Goal: Information Seeking & Learning: Check status

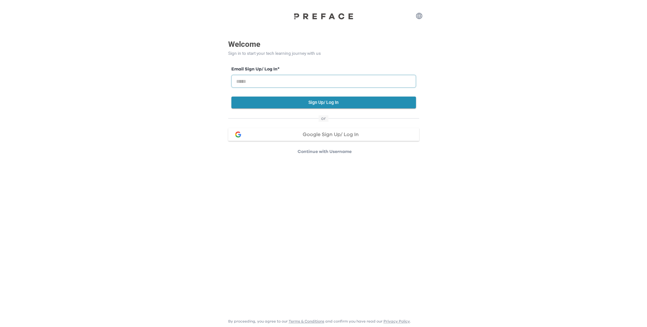
click at [298, 80] on input "email" at bounding box center [324, 81] width 185 height 13
paste input "**********"
type input "**********"
click at [332, 104] on button "Sign Up/ Log In" at bounding box center [324, 102] width 185 height 12
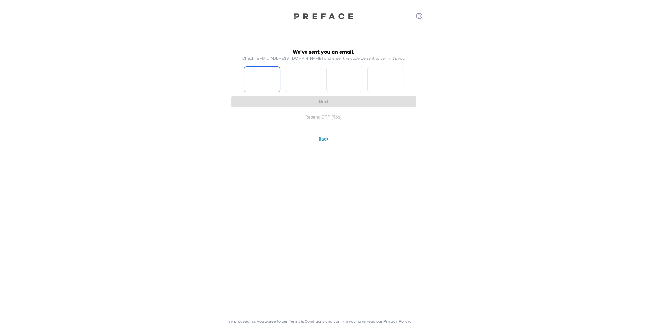
click at [261, 79] on input "Please enter OTP character 1" at bounding box center [262, 79] width 36 height 25
type input "*"
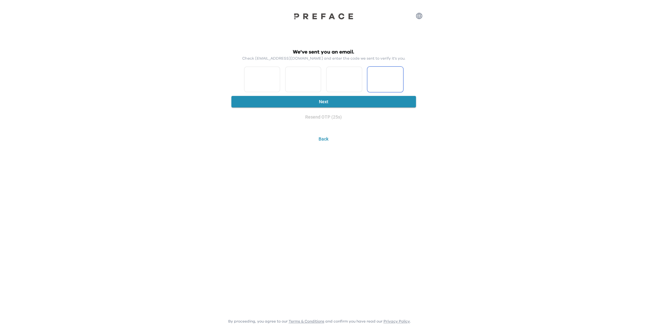
type input "*"
click at [260, 79] on input "*" at bounding box center [262, 79] width 36 height 25
type input "*"
click at [321, 101] on button "Next" at bounding box center [324, 102] width 185 height 12
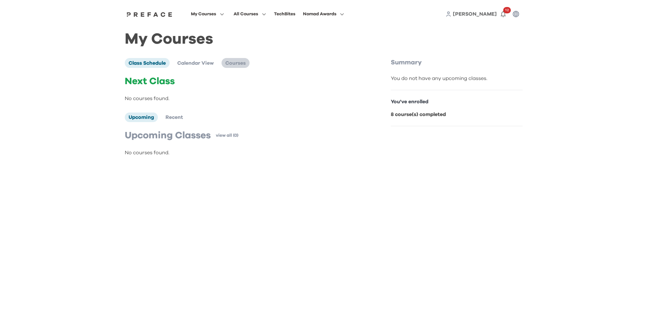
click at [236, 65] on span "Courses" at bounding box center [235, 63] width 20 height 5
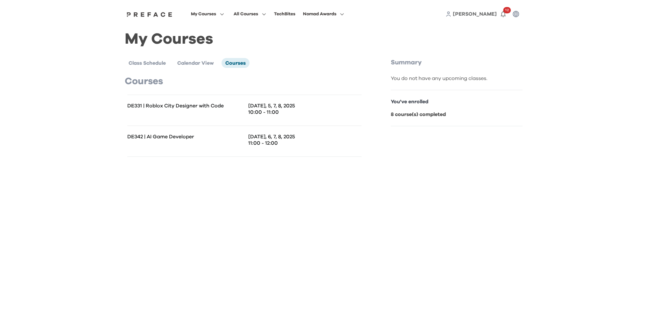
click at [219, 104] on p "DE331 | Roblox City Designer with Code" at bounding box center [185, 106] width 117 height 6
click at [206, 142] on div "DE342 | AI Game Developer" at bounding box center [185, 140] width 117 height 15
click at [194, 63] on span "Calendar View" at bounding box center [195, 63] width 37 height 5
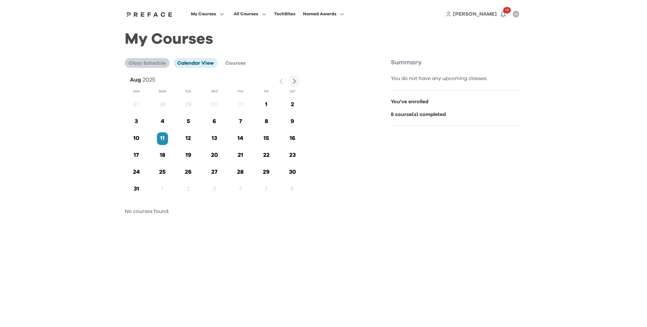
click at [150, 64] on span "Class Schedule" at bounding box center [147, 63] width 37 height 5
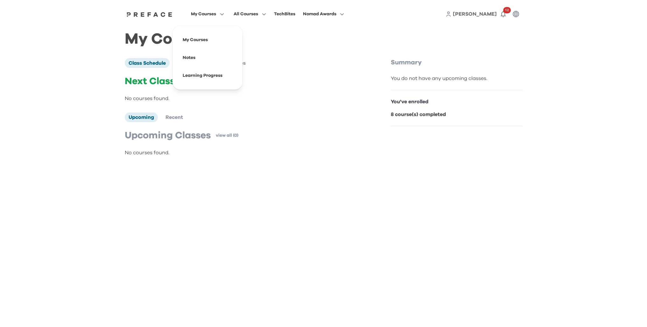
click at [221, 17] on button "My Courses" at bounding box center [207, 14] width 37 height 8
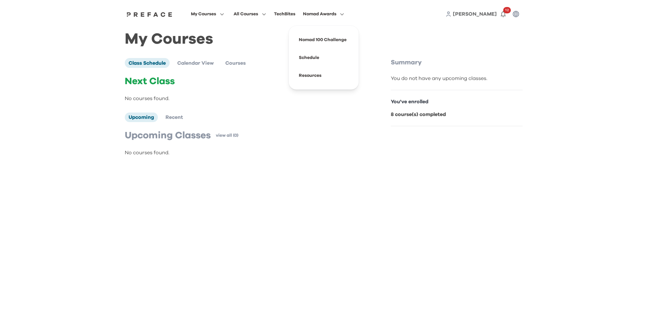
click at [341, 15] on icon "button" at bounding box center [341, 14] width 7 height 5
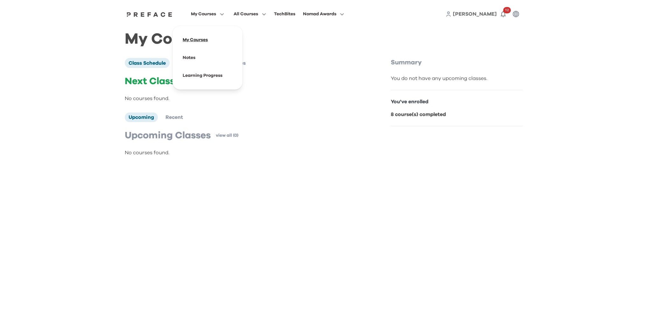
click at [209, 40] on span at bounding box center [208, 40] width 60 height 18
click at [205, 68] on li "Calendar View" at bounding box center [196, 63] width 44 height 10
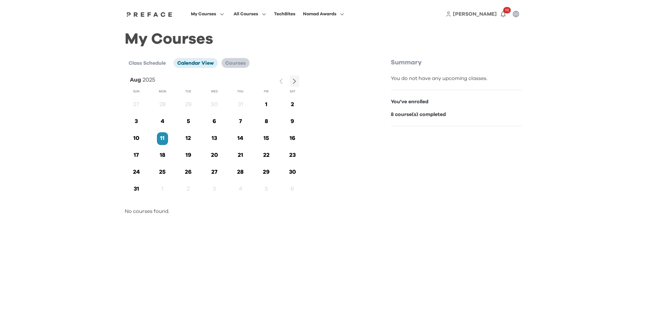
click at [243, 66] on span "Courses" at bounding box center [235, 63] width 20 height 5
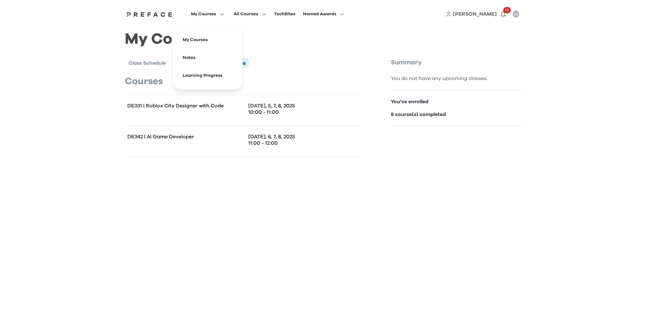
click at [216, 16] on span "My Courses" at bounding box center [203, 14] width 25 height 8
click at [225, 76] on span at bounding box center [208, 76] width 60 height 18
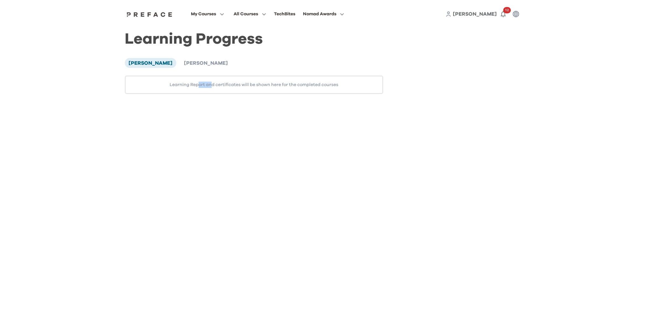
drag, startPoint x: 199, startPoint y: 84, endPoint x: 212, endPoint y: 87, distance: 13.6
click at [212, 87] on div "Learning Report and certificates will be shown here for the completed courses" at bounding box center [254, 84] width 259 height 18
click at [217, 83] on div "Learning Report and certificates will be shown here for the completed courses" at bounding box center [254, 84] width 259 height 18
drag, startPoint x: 267, startPoint y: 87, endPoint x: 262, endPoint y: 87, distance: 4.5
click at [267, 87] on div "Learning Report and certificates will be shown here for the completed courses" at bounding box center [254, 84] width 259 height 18
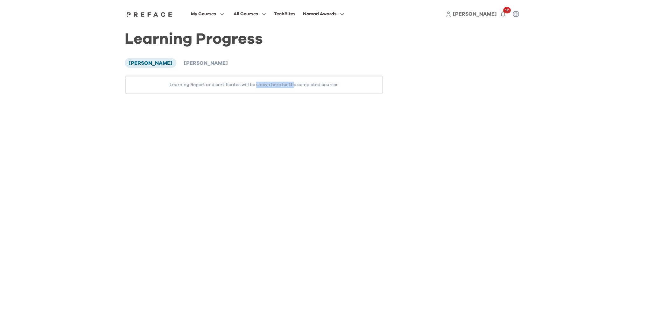
drag, startPoint x: 255, startPoint y: 85, endPoint x: 294, endPoint y: 85, distance: 38.5
click at [294, 85] on div "Learning Report and certificates will be shown here for the completed courses" at bounding box center [254, 84] width 259 height 18
click at [344, 85] on div "Learning Report and certificates will be shown here for the completed courses" at bounding box center [254, 84] width 259 height 18
click at [507, 14] on button "12" at bounding box center [503, 14] width 13 height 13
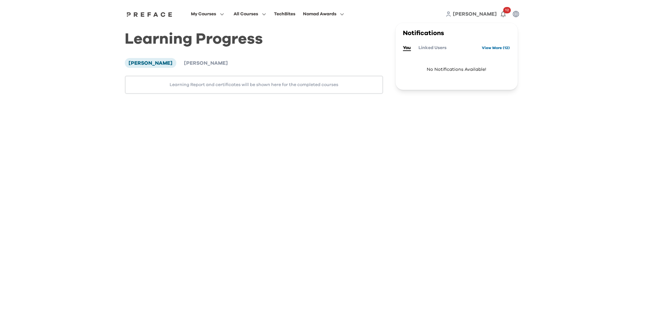
click at [499, 46] on link "View More ( 12 )" at bounding box center [496, 48] width 28 height 10
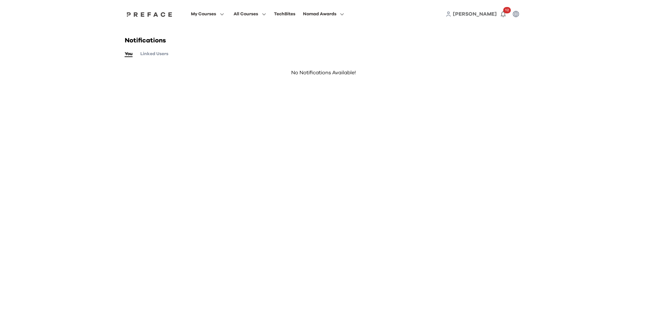
click at [151, 55] on button "Linked Users" at bounding box center [154, 53] width 28 height 7
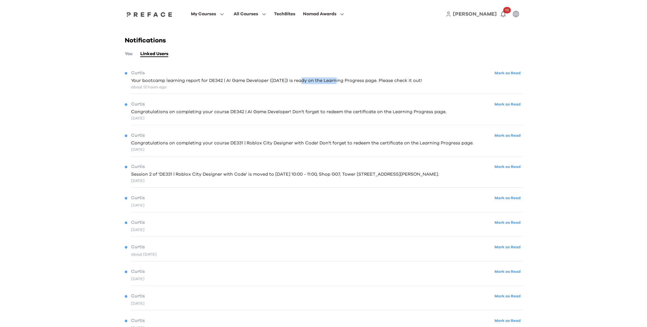
drag, startPoint x: 298, startPoint y: 82, endPoint x: 332, endPoint y: 82, distance: 34.1
click at [332, 82] on span "Your bootcamp learning report for DE342 | AI Game Developer (08/08/2025) is rea…" at bounding box center [276, 80] width 291 height 7
click at [190, 79] on span "Your bootcamp learning report for DE342 | AI Game Developer (08/08/2025) is rea…" at bounding box center [276, 80] width 291 height 7
click at [181, 83] on span "Your bootcamp learning report for DE342 | AI Game Developer (08/08/2025) is rea…" at bounding box center [276, 80] width 291 height 7
drag, startPoint x: 233, startPoint y: 84, endPoint x: 269, endPoint y: 84, distance: 35.7
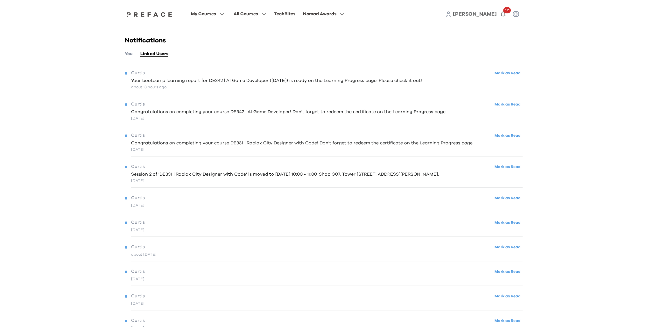
click at [269, 84] on div "about 13 hours ago" at bounding box center [276, 87] width 291 height 6
drag, startPoint x: 265, startPoint y: 80, endPoint x: 296, endPoint y: 81, distance: 30.3
click at [296, 81] on span "Your bootcamp learning report for DE342 | AI Game Developer (08/08/2025) is rea…" at bounding box center [276, 80] width 291 height 7
click at [408, 92] on div "Curtis Mark as Read Your bootcamp learning report for DE342 | AI Game Developer…" at bounding box center [324, 79] width 398 height 29
click at [191, 87] on div "about 13 hours ago" at bounding box center [276, 87] width 291 height 6
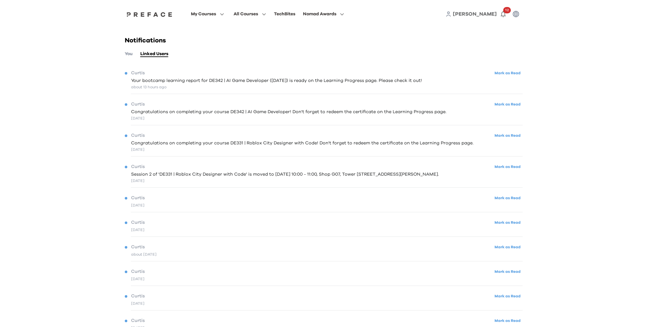
click at [136, 77] on span "Your bootcamp learning report for DE342 | AI Game Developer (08/08/2025) is rea…" at bounding box center [276, 80] width 291 height 7
click at [129, 73] on div "Curtis Mark as Read" at bounding box center [324, 73] width 398 height 9
click at [139, 78] on span "Your bootcamp learning report for DE342 | AI Game Developer (08/08/2025) is rea…" at bounding box center [276, 80] width 291 height 7
click at [146, 87] on div "about 13 hours ago" at bounding box center [276, 87] width 291 height 6
click at [201, 19] on div "My Courses All Courses TechBites Nomad Awards Diana 12" at bounding box center [324, 14] width 408 height 28
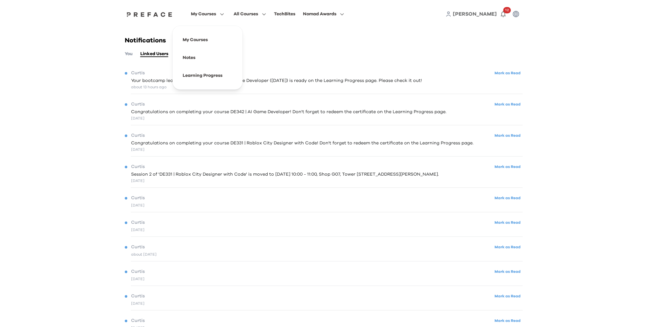
click at [203, 14] on span "My Courses" at bounding box center [203, 14] width 25 height 8
click at [203, 38] on span at bounding box center [208, 40] width 60 height 18
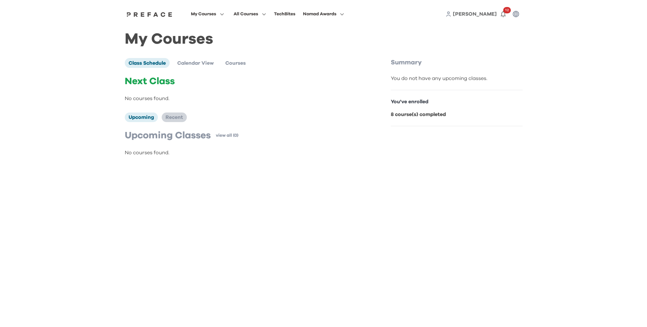
click at [174, 116] on span "Recent" at bounding box center [175, 117] width 18 height 5
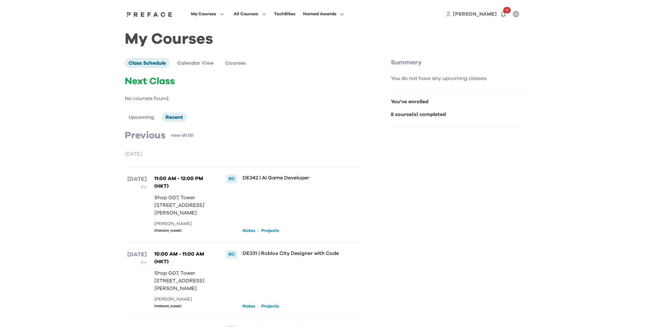
click at [247, 234] on link "Notes" at bounding box center [249, 230] width 13 height 6
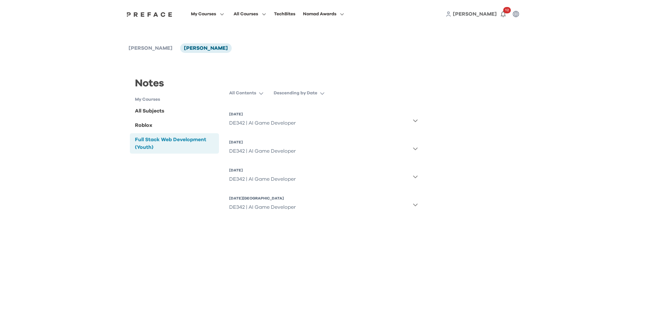
click at [267, 123] on div "DE342 | AI Game Developer" at bounding box center [262, 123] width 67 height 13
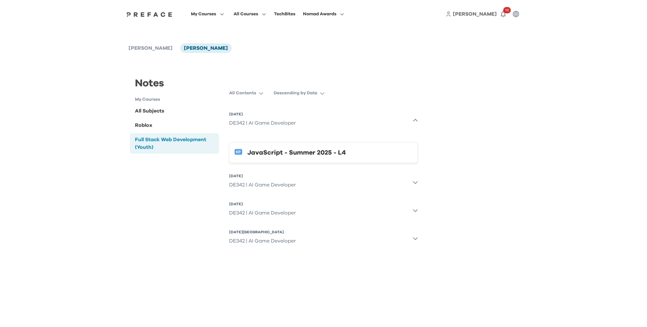
click at [415, 123] on icon "button" at bounding box center [415, 120] width 5 height 5
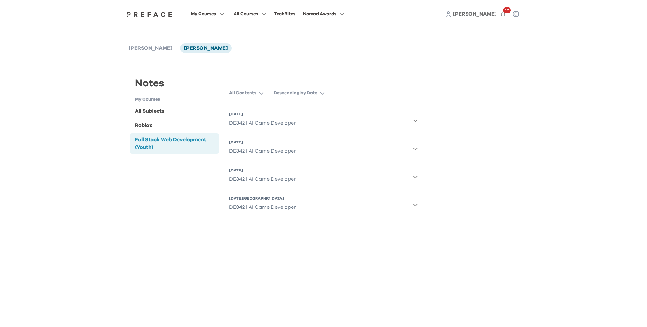
click at [416, 146] on button "7 Aug 2025, Thu DE342 | AI Game Developer" at bounding box center [323, 148] width 189 height 23
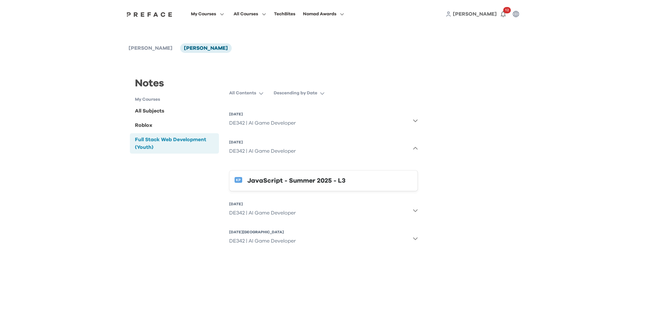
click at [415, 150] on icon "button" at bounding box center [415, 148] width 5 height 5
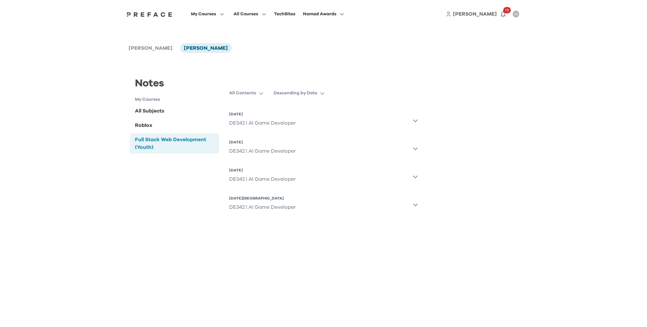
click at [415, 150] on icon "button" at bounding box center [415, 148] width 5 height 5
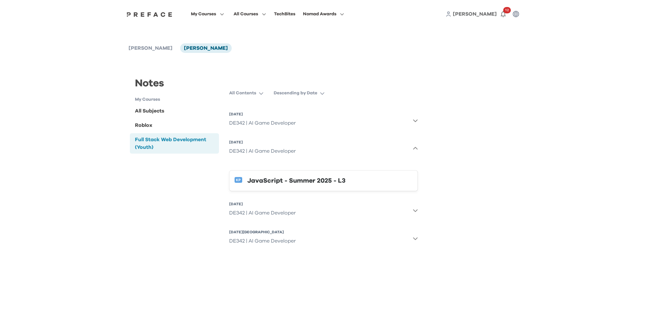
click at [415, 150] on icon "button" at bounding box center [415, 148] width 5 height 5
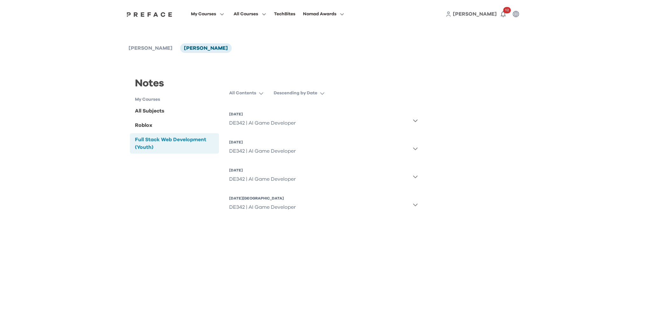
click at [413, 180] on button "6 Aug 2025, Wed DE342 | AI Game Developer" at bounding box center [323, 176] width 189 height 23
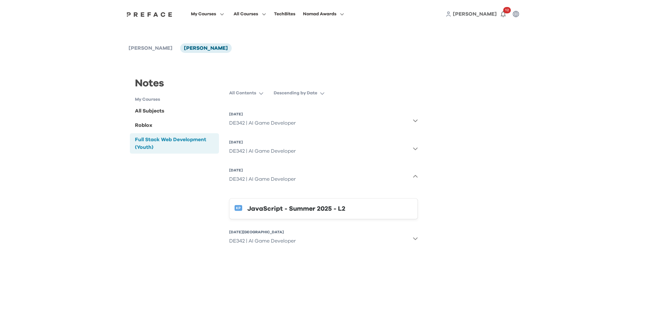
click at [413, 180] on button "6 Aug 2025, Wed DE342 | AI Game Developer" at bounding box center [323, 176] width 189 height 23
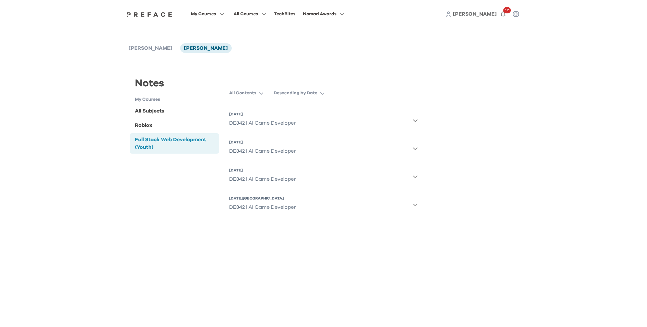
click at [417, 206] on icon "button" at bounding box center [415, 204] width 5 height 5
click at [417, 207] on icon "button" at bounding box center [415, 204] width 5 height 5
click at [433, 208] on div "Notes My Courses All Subjects Roblox Full Stack Web Development (Youth) Full St…" at bounding box center [324, 144] width 398 height 166
click at [161, 103] on h1 "My Courses" at bounding box center [177, 99] width 84 height 7
click at [154, 99] on h1 "My Courses" at bounding box center [177, 99] width 84 height 7
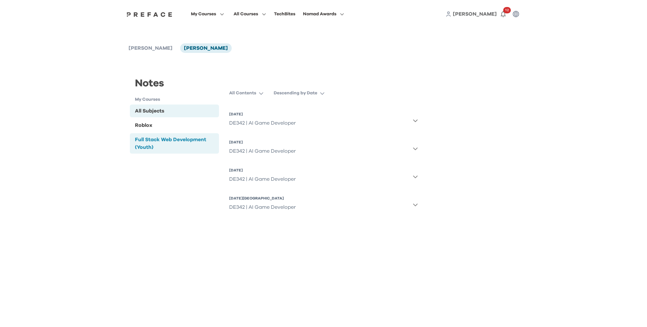
drag, startPoint x: 146, startPoint y: 98, endPoint x: 150, endPoint y: 107, distance: 10.0
click at [147, 103] on div "Notes My Courses All Subjects Roblox Full Stack Web Development (Youth)" at bounding box center [174, 115] width 89 height 79
click at [152, 112] on div "All Subjects" at bounding box center [149, 111] width 29 height 8
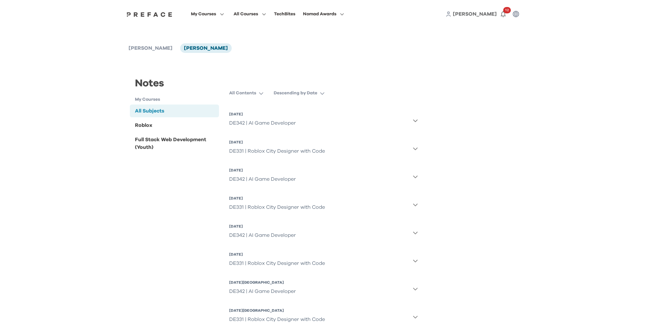
click at [271, 125] on div "DE342 | AI Game Developer" at bounding box center [262, 123] width 67 height 13
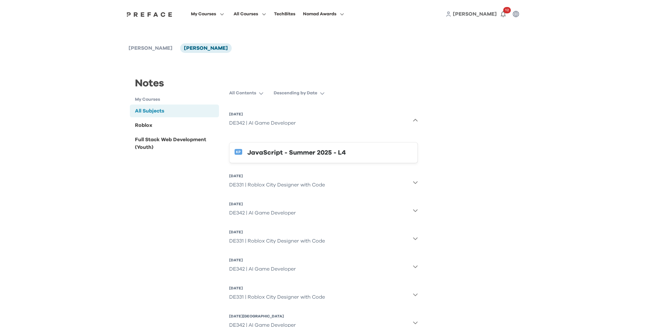
click at [420, 123] on div "All Contents Descending by Date 8 Aug 2025, Fri DE342 | AI Game Developer JavaS…" at bounding box center [323, 229] width 199 height 285
click at [416, 120] on icon "button" at bounding box center [415, 120] width 5 height 5
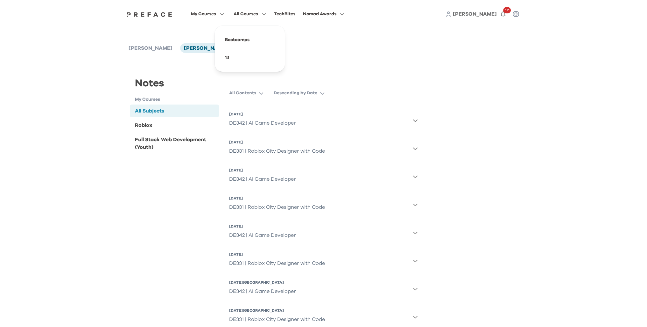
click at [252, 16] on span "All Courses" at bounding box center [246, 14] width 25 height 8
click at [238, 38] on span at bounding box center [250, 40] width 60 height 18
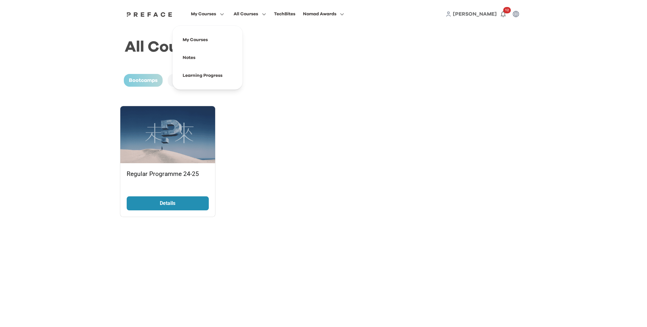
click at [205, 16] on span "My Courses" at bounding box center [203, 14] width 25 height 8
click at [189, 59] on span at bounding box center [208, 58] width 60 height 18
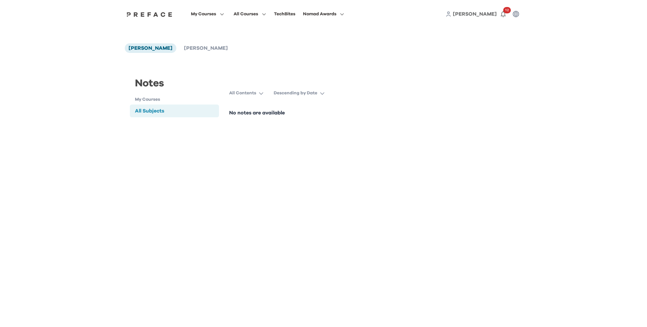
click at [258, 92] on button "All Contents" at bounding box center [248, 92] width 39 height 11
click at [313, 96] on p "Descending by Date" at bounding box center [296, 93] width 44 height 6
drag, startPoint x: 263, startPoint y: 81, endPoint x: 194, endPoint y: 65, distance: 70.8
click at [257, 80] on div "Notes My Courses All Subjects All Subjects All Contents Descending by Date Asce…" at bounding box center [324, 96] width 398 height 71
click at [184, 47] on span "[PERSON_NAME]" at bounding box center [206, 48] width 44 height 5
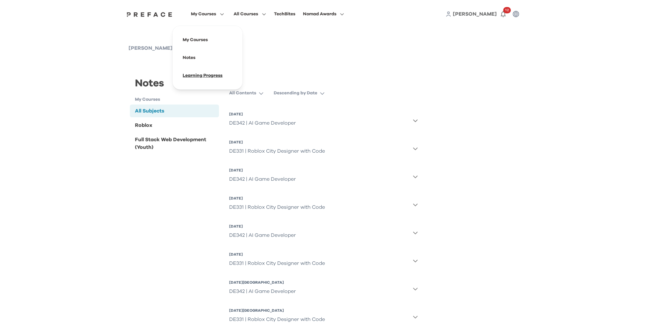
click at [212, 77] on span at bounding box center [208, 76] width 60 height 18
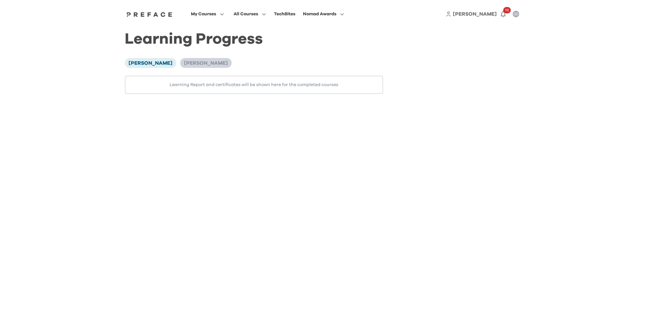
click at [184, 66] on span "[PERSON_NAME]" at bounding box center [206, 63] width 44 height 5
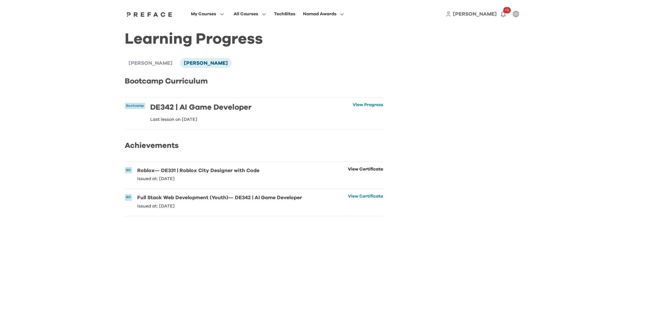
click at [370, 177] on link "View Certificate" at bounding box center [365, 174] width 35 height 14
click at [368, 204] on link "View Certificate" at bounding box center [365, 201] width 35 height 14
click at [363, 104] on link "View Progress" at bounding box center [368, 112] width 31 height 19
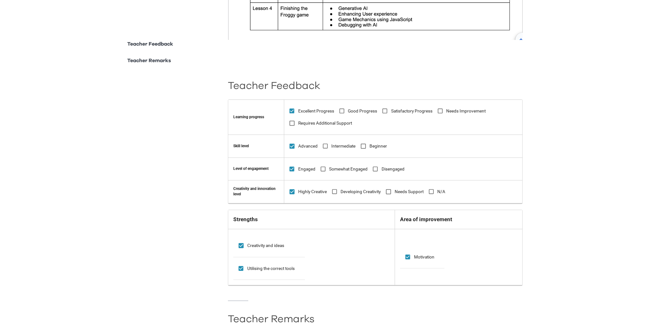
scroll to position [388, 0]
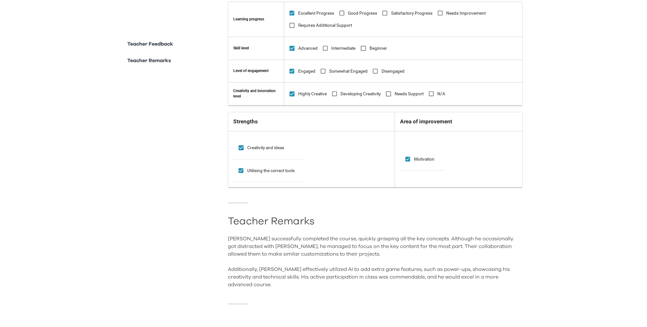
click at [154, 64] on p "Teacher Remarks" at bounding box center [149, 61] width 44 height 8
click at [157, 47] on p "Teacher Feedback" at bounding box center [150, 44] width 46 height 8
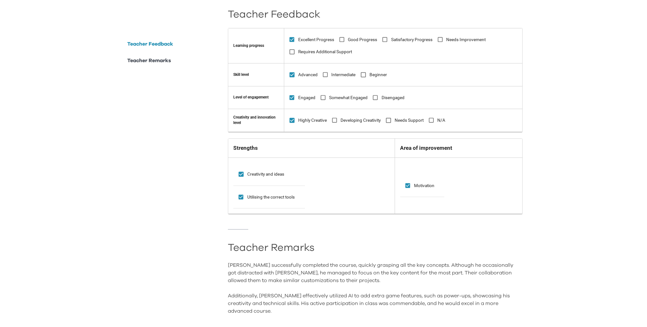
click at [179, 189] on div "**********" at bounding box center [324, 62] width 398 height 568
